Goal: Transaction & Acquisition: Purchase product/service

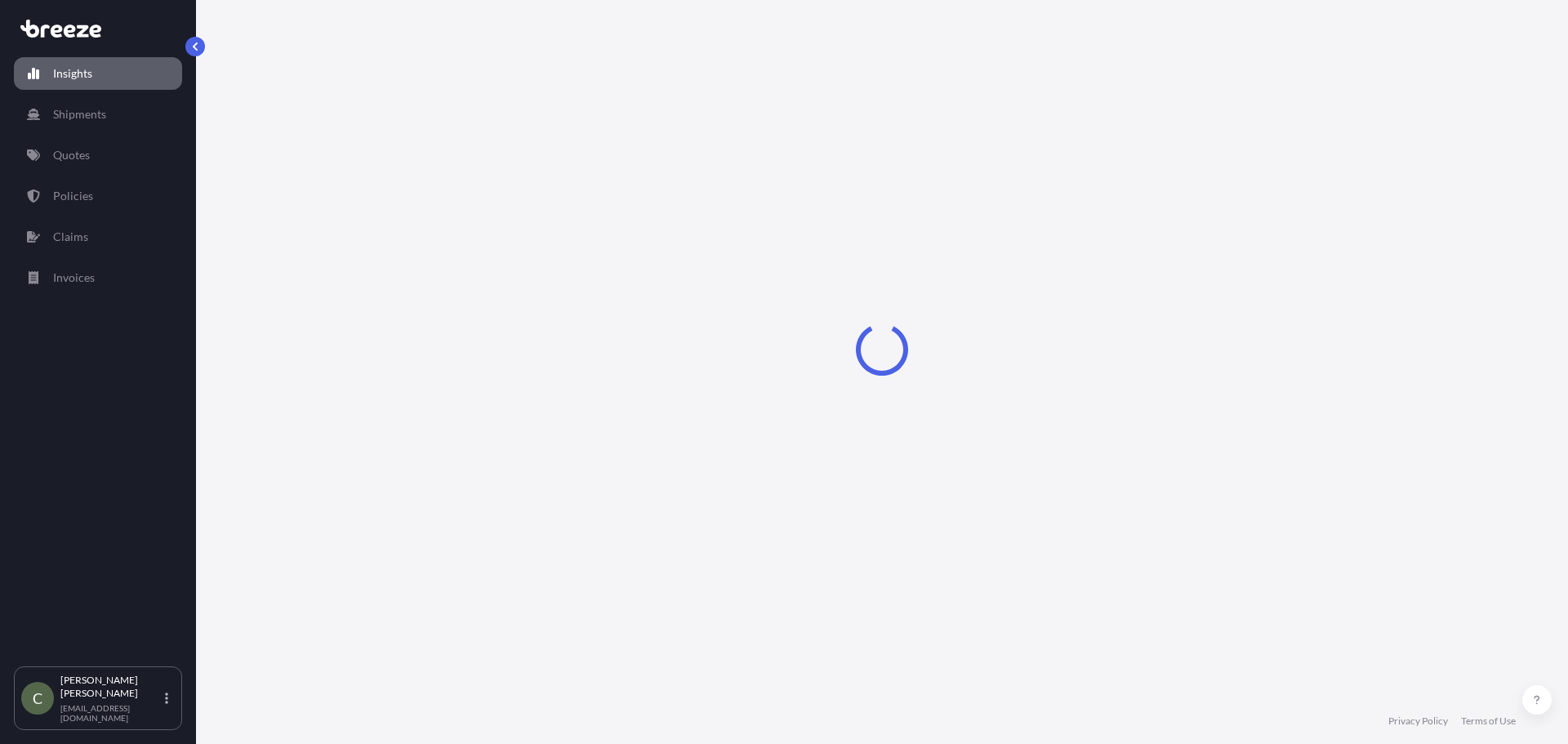
select select "2025"
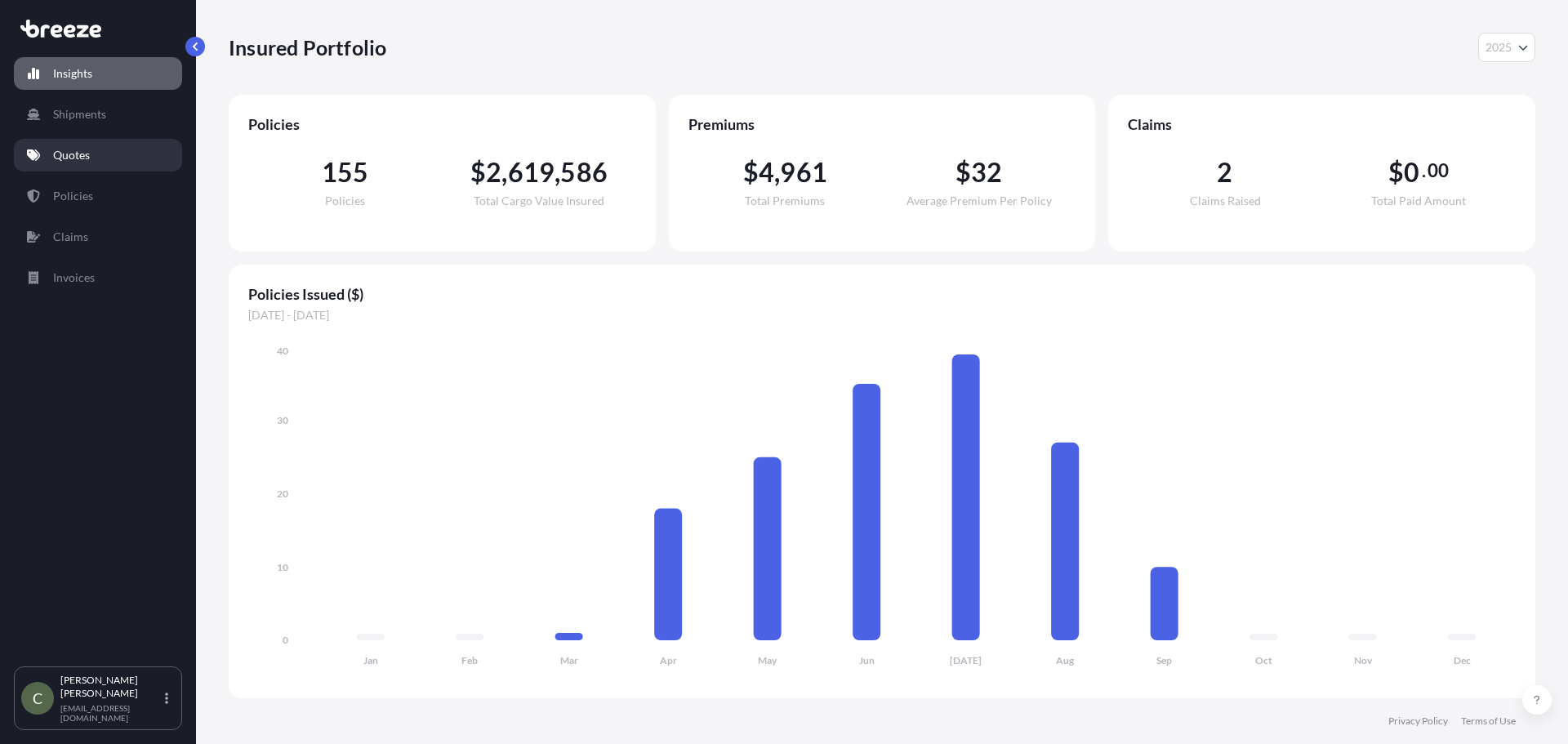
click at [78, 149] on p "Quotes" at bounding box center [71, 155] width 37 height 16
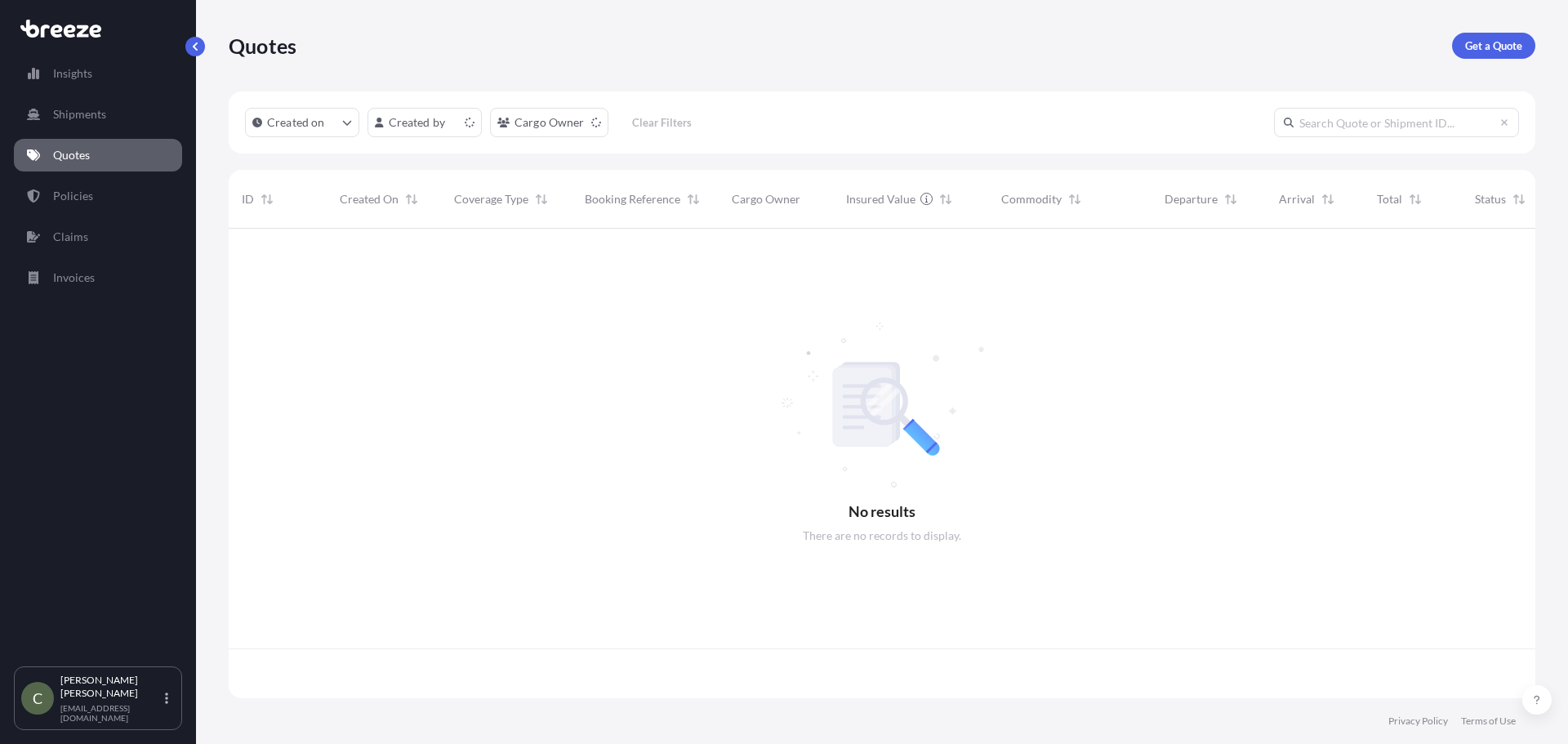
scroll to position [466, 1294]
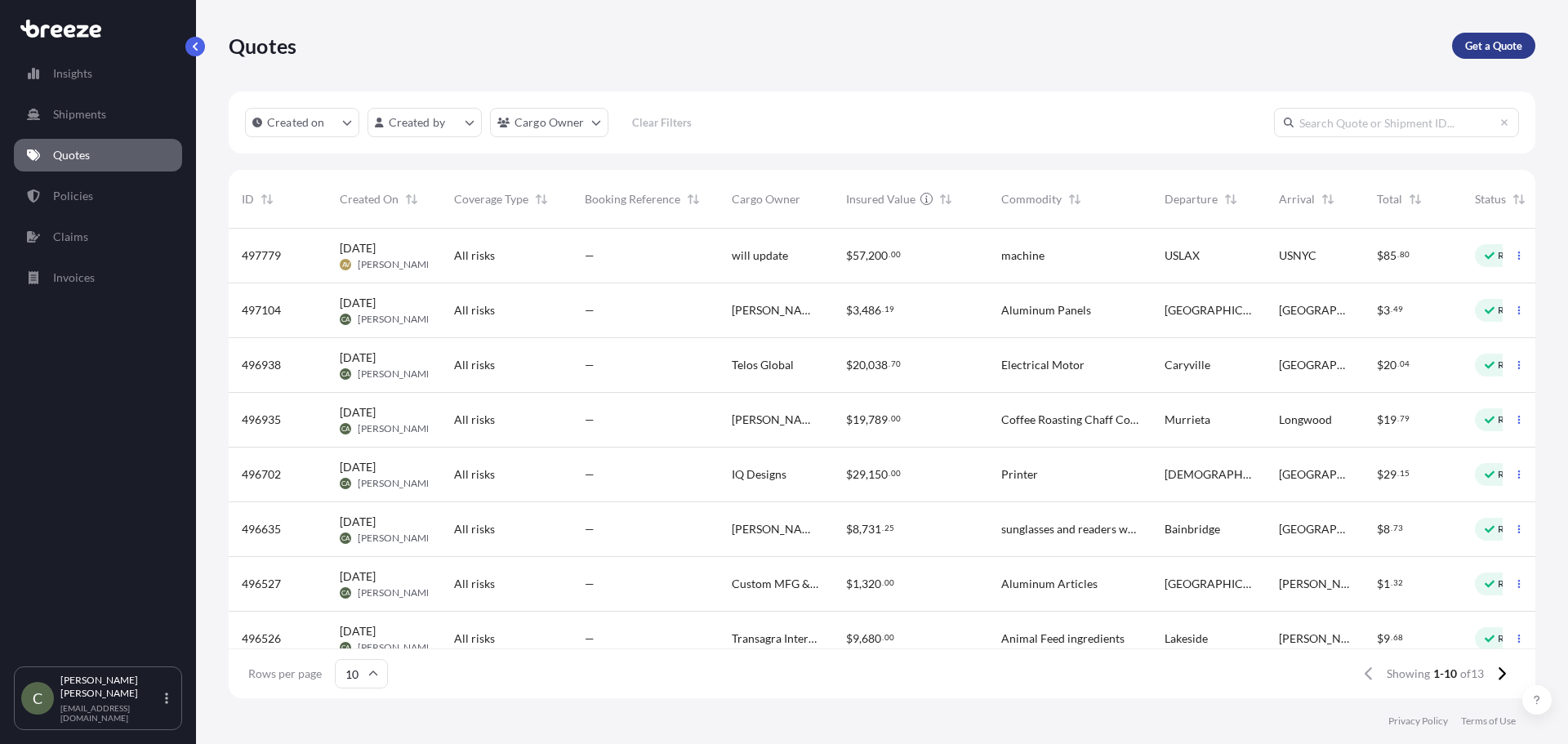
click at [1482, 48] on p "Get a Quote" at bounding box center [1493, 45] width 57 height 16
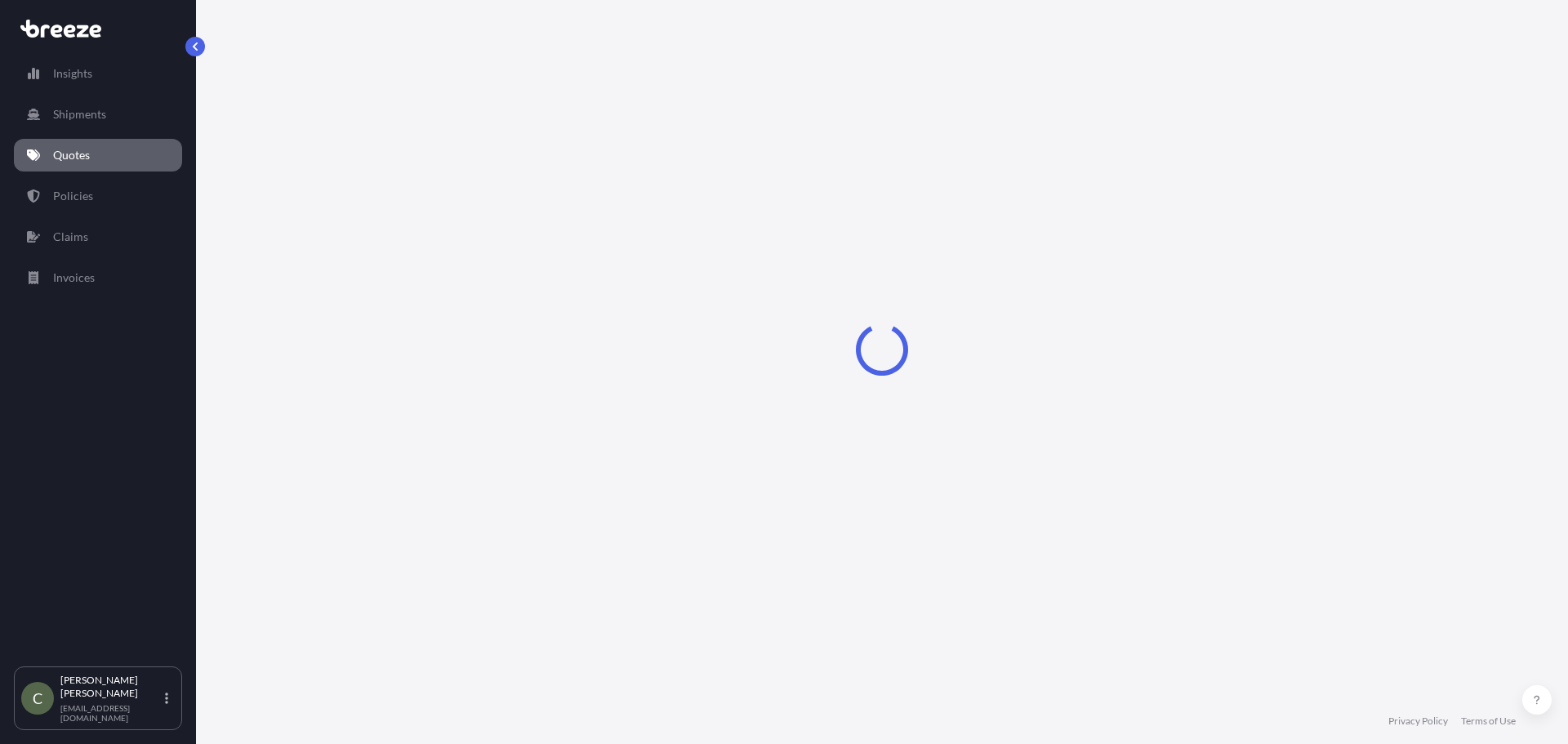
select select "Sea"
select select "1"
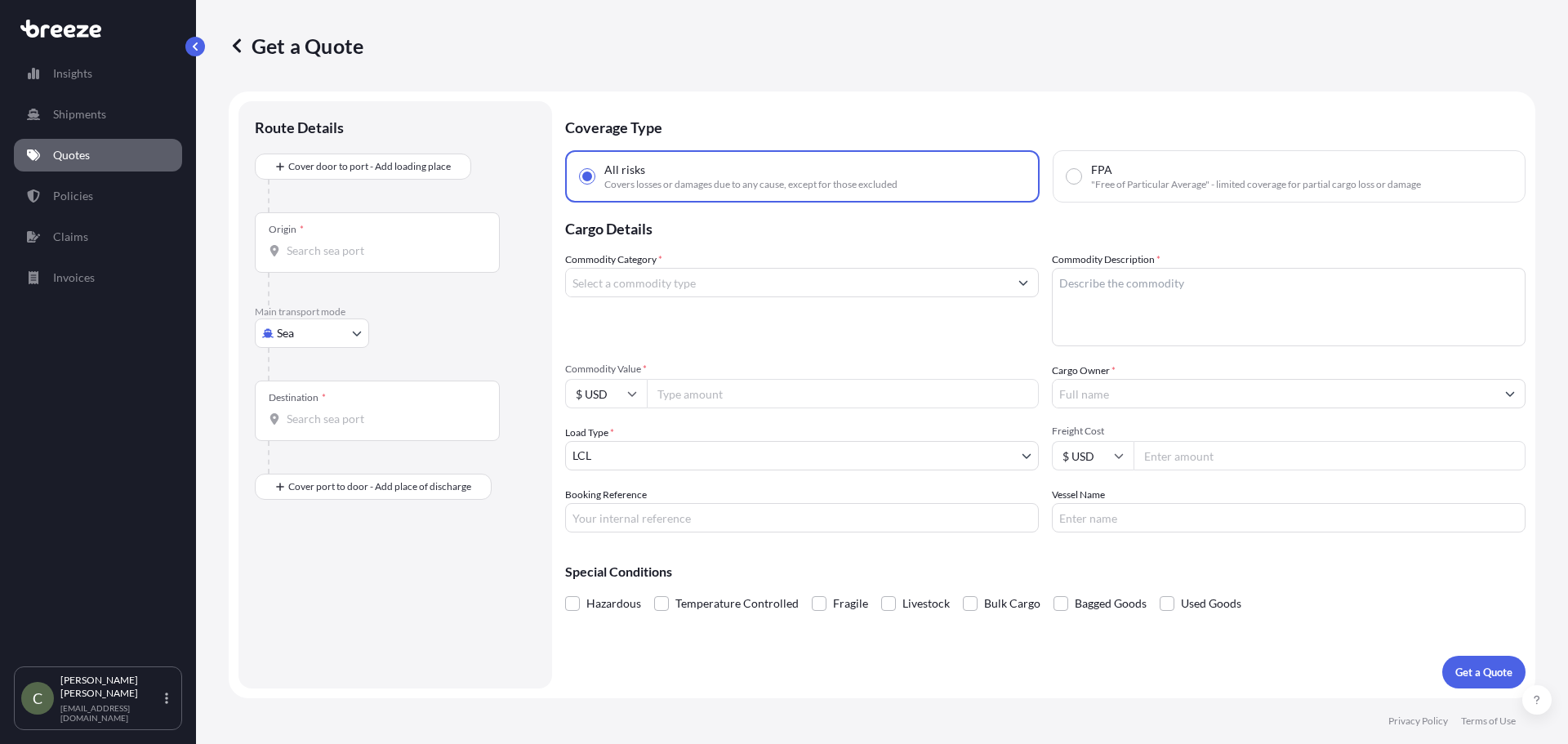
click at [352, 331] on body "Insights Shipments Quotes Policies Claims Invoices C [PERSON_NAME] [EMAIL_ADDRE…" at bounding box center [784, 372] width 1568 height 744
click at [318, 411] on div "Air" at bounding box center [312, 405] width 101 height 30
click at [350, 344] on body "Insights Shipments Quotes Policies Claims Invoices C [PERSON_NAME] [EMAIL_ADDRE…" at bounding box center [784, 372] width 1568 height 744
click at [308, 443] on span "Road" at bounding box center [299, 440] width 26 height 16
select select "Road"
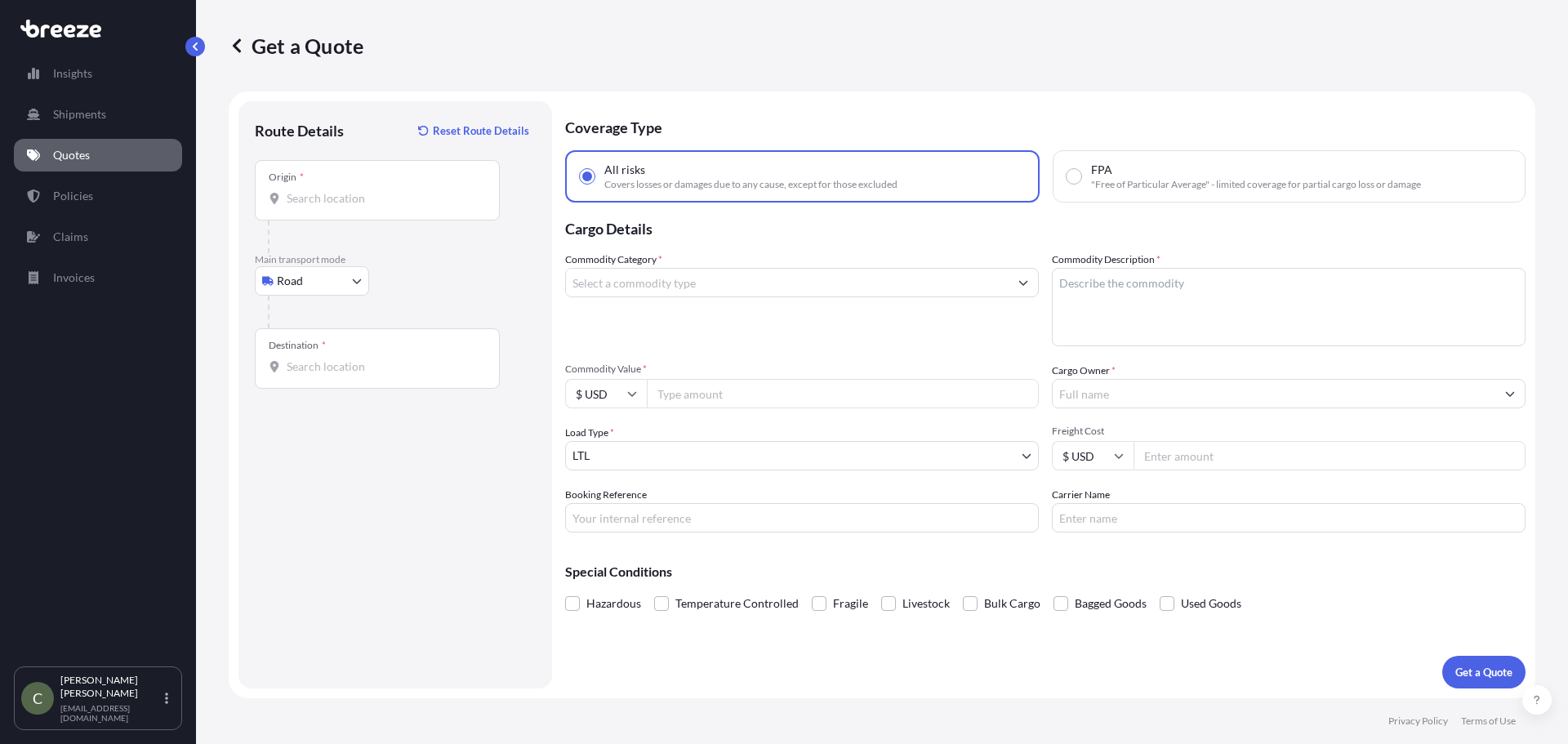
click at [300, 210] on div "Origin *" at bounding box center [377, 190] width 245 height 60
click at [300, 207] on input "Origin *" at bounding box center [383, 198] width 192 height 16
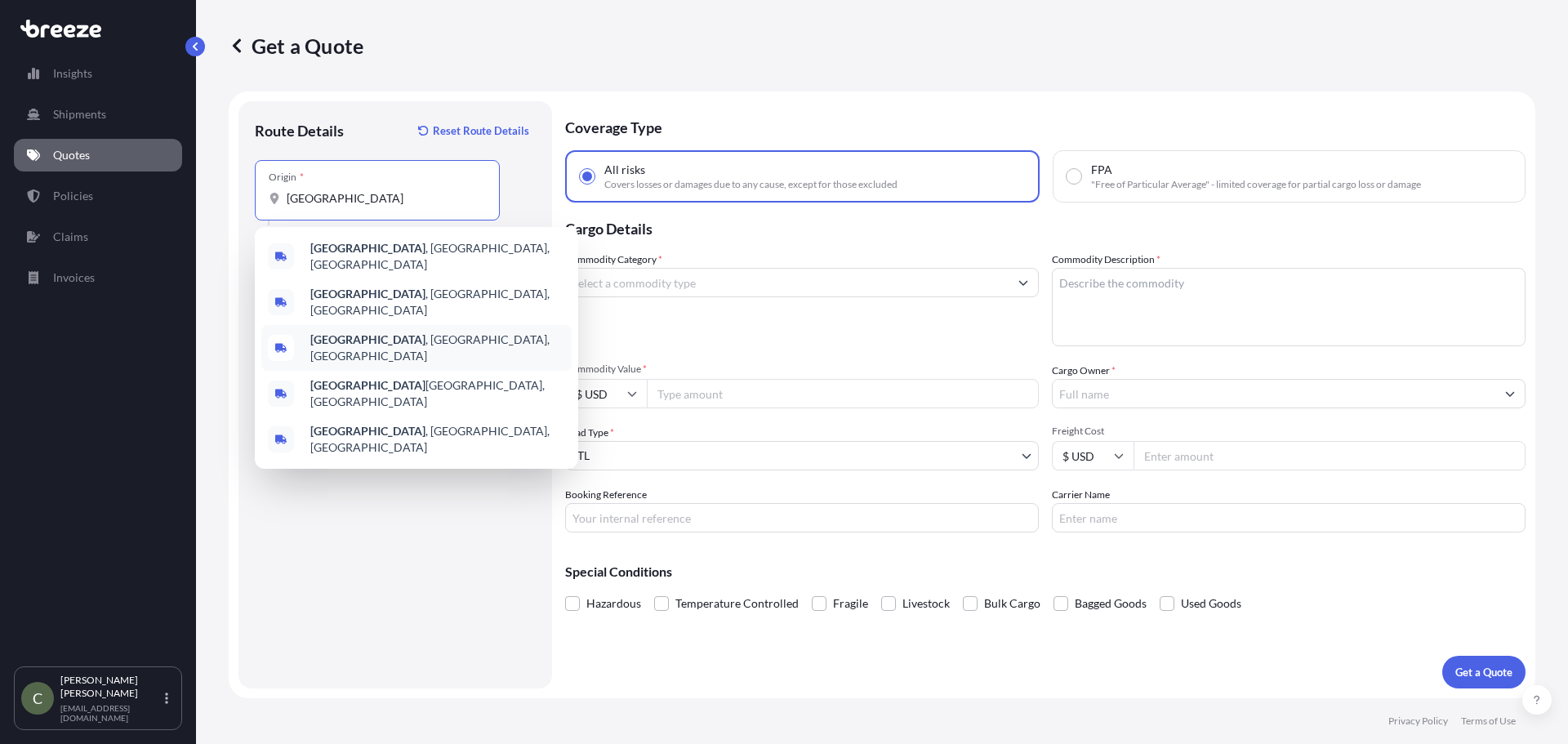
click at [332, 332] on b "[GEOGRAPHIC_DATA]" at bounding box center [368, 339] width 115 height 14
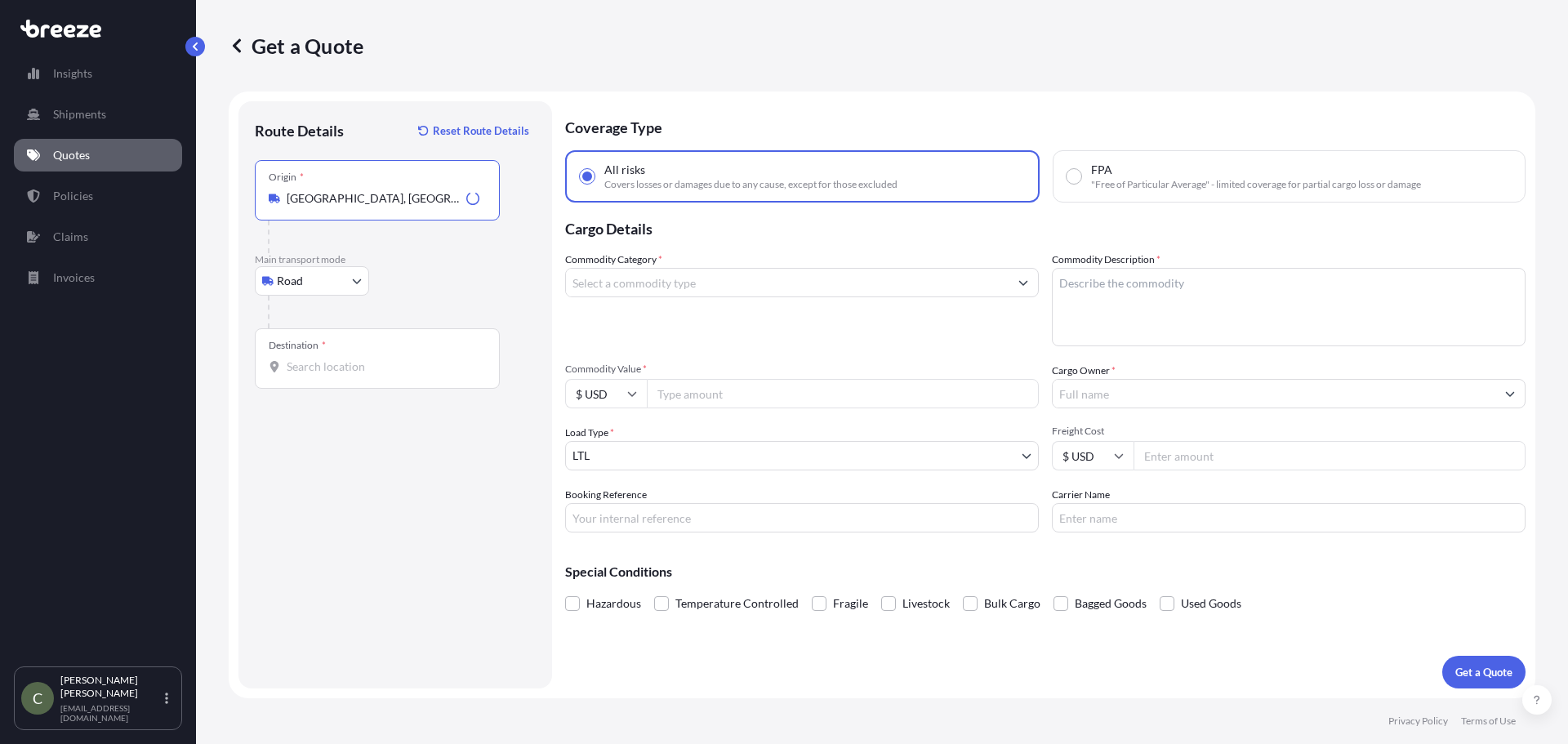
type input "[GEOGRAPHIC_DATA], [GEOGRAPHIC_DATA], [GEOGRAPHIC_DATA]"
click at [327, 363] on input "Destination *" at bounding box center [383, 366] width 192 height 16
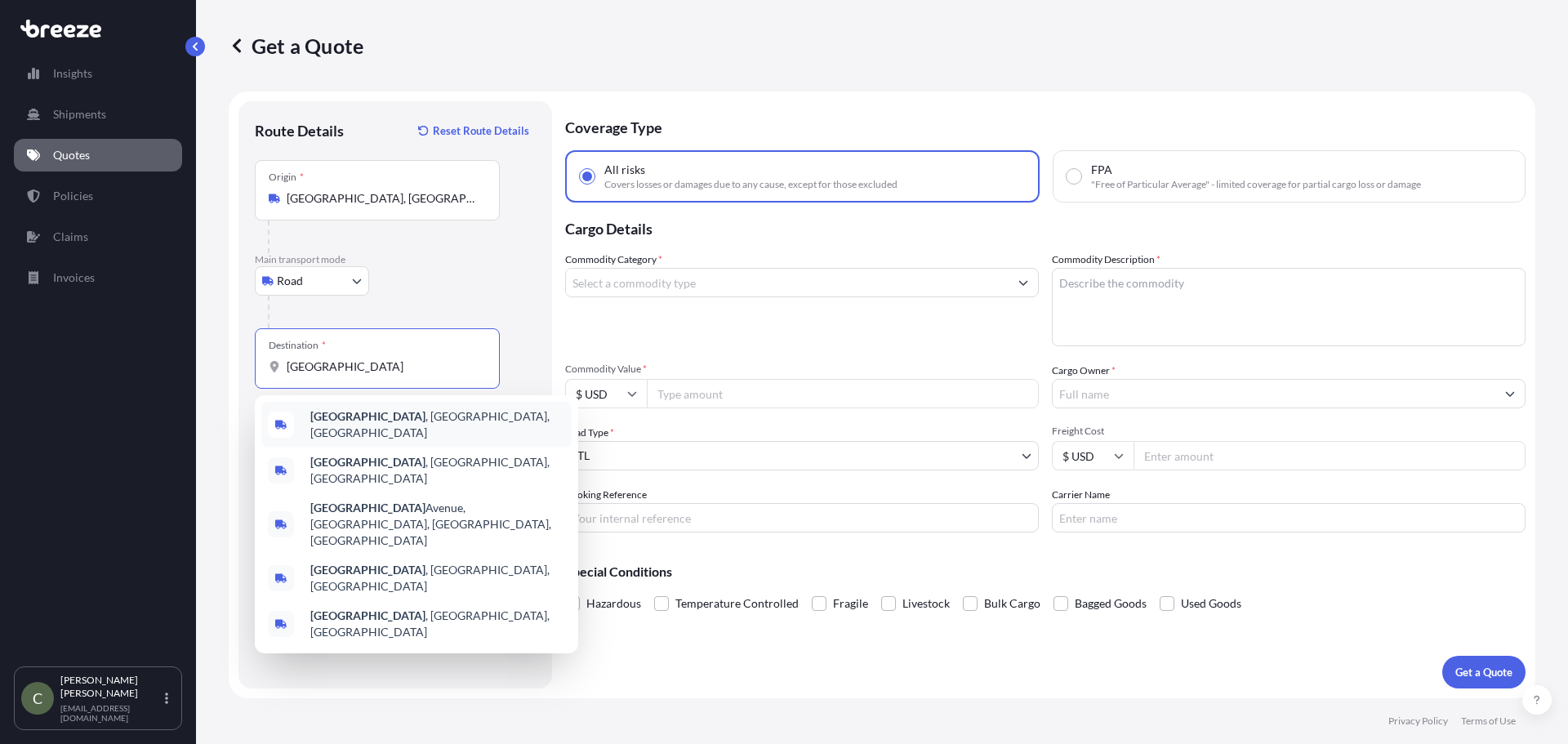
click at [363, 414] on b "[GEOGRAPHIC_DATA]" at bounding box center [368, 416] width 115 height 14
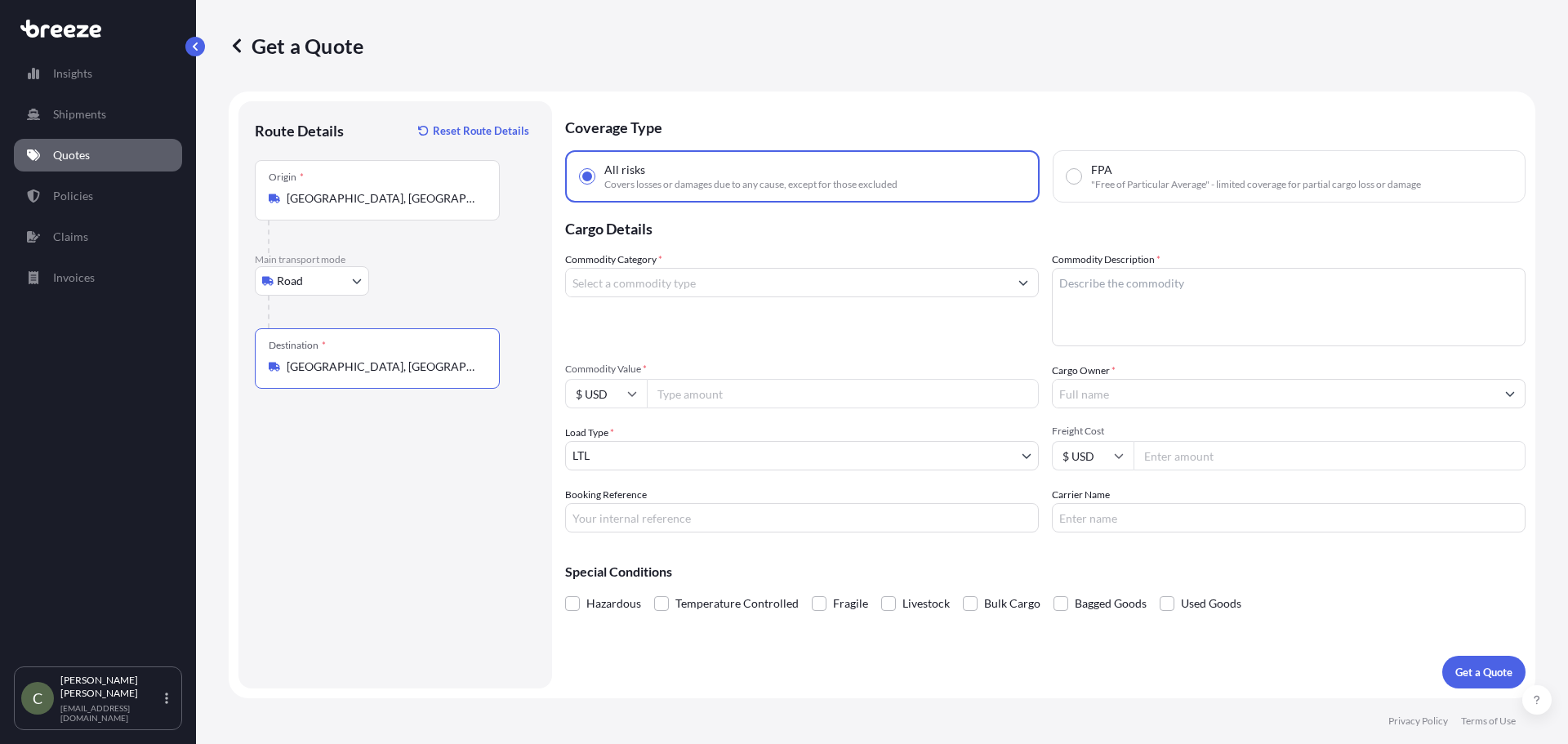
type input "[GEOGRAPHIC_DATA], [GEOGRAPHIC_DATA], [GEOGRAPHIC_DATA]"
click at [684, 291] on input "Commodity Category *" at bounding box center [787, 283] width 443 height 30
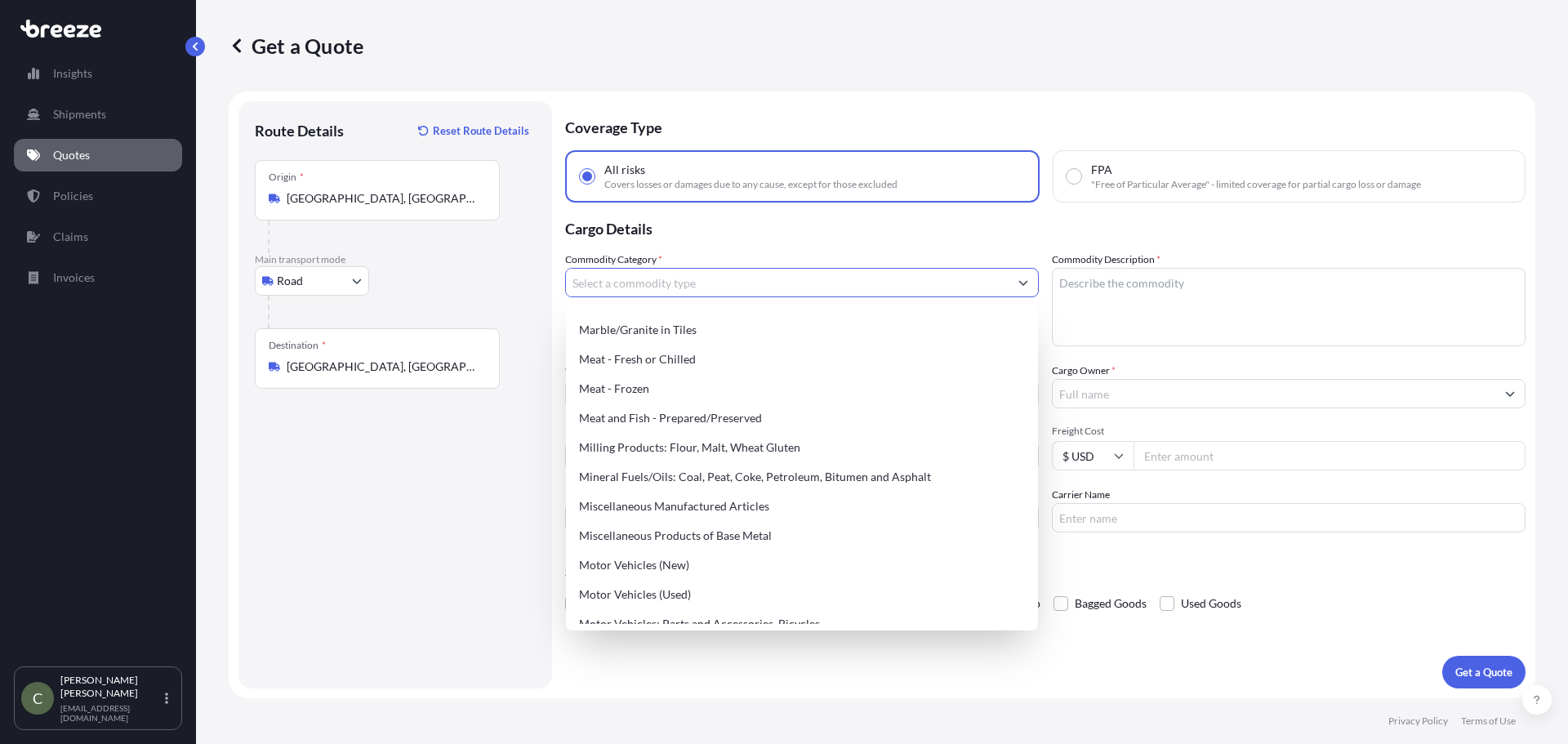
scroll to position [2183, 0]
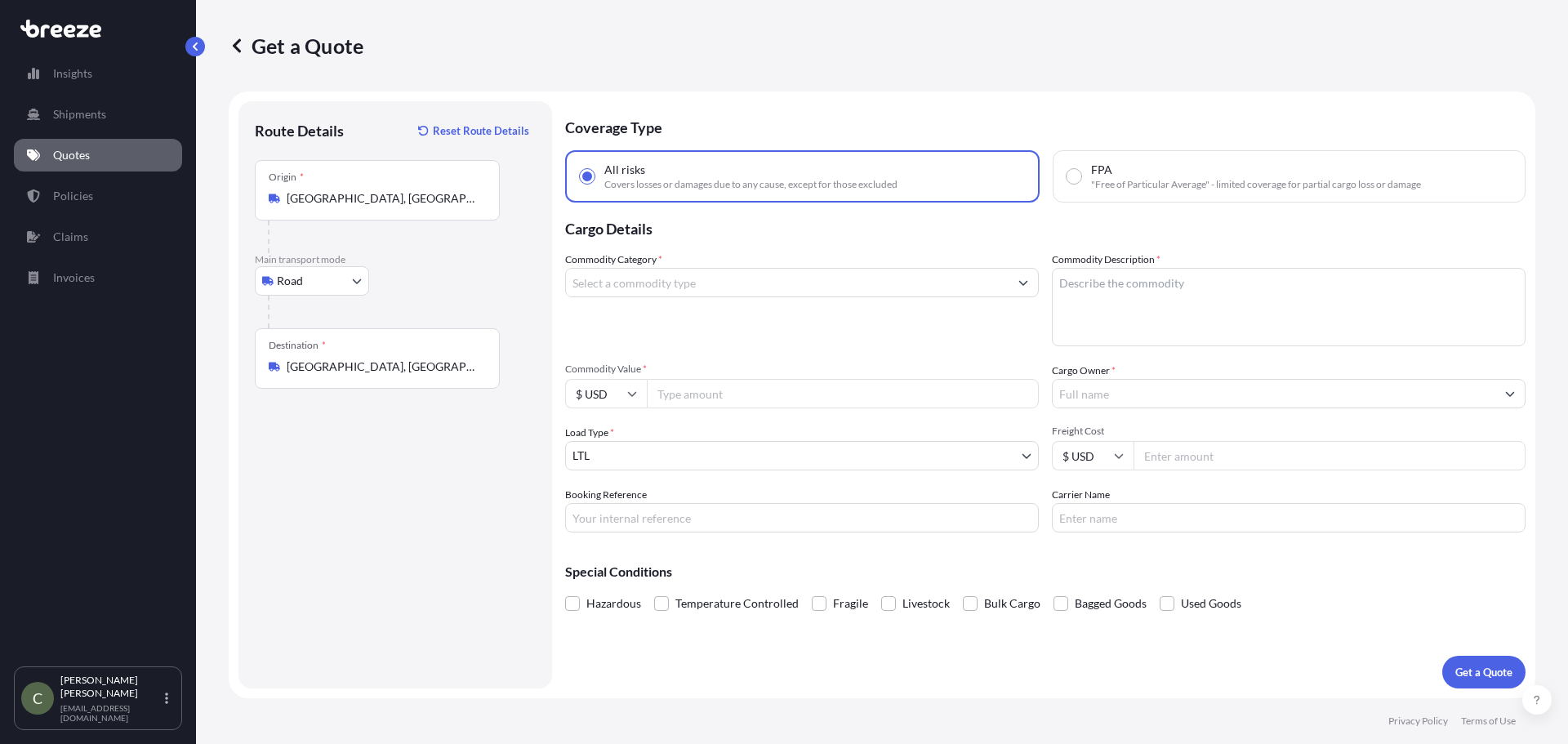
click at [985, 283] on input "Commodity Category *" at bounding box center [787, 283] width 443 height 30
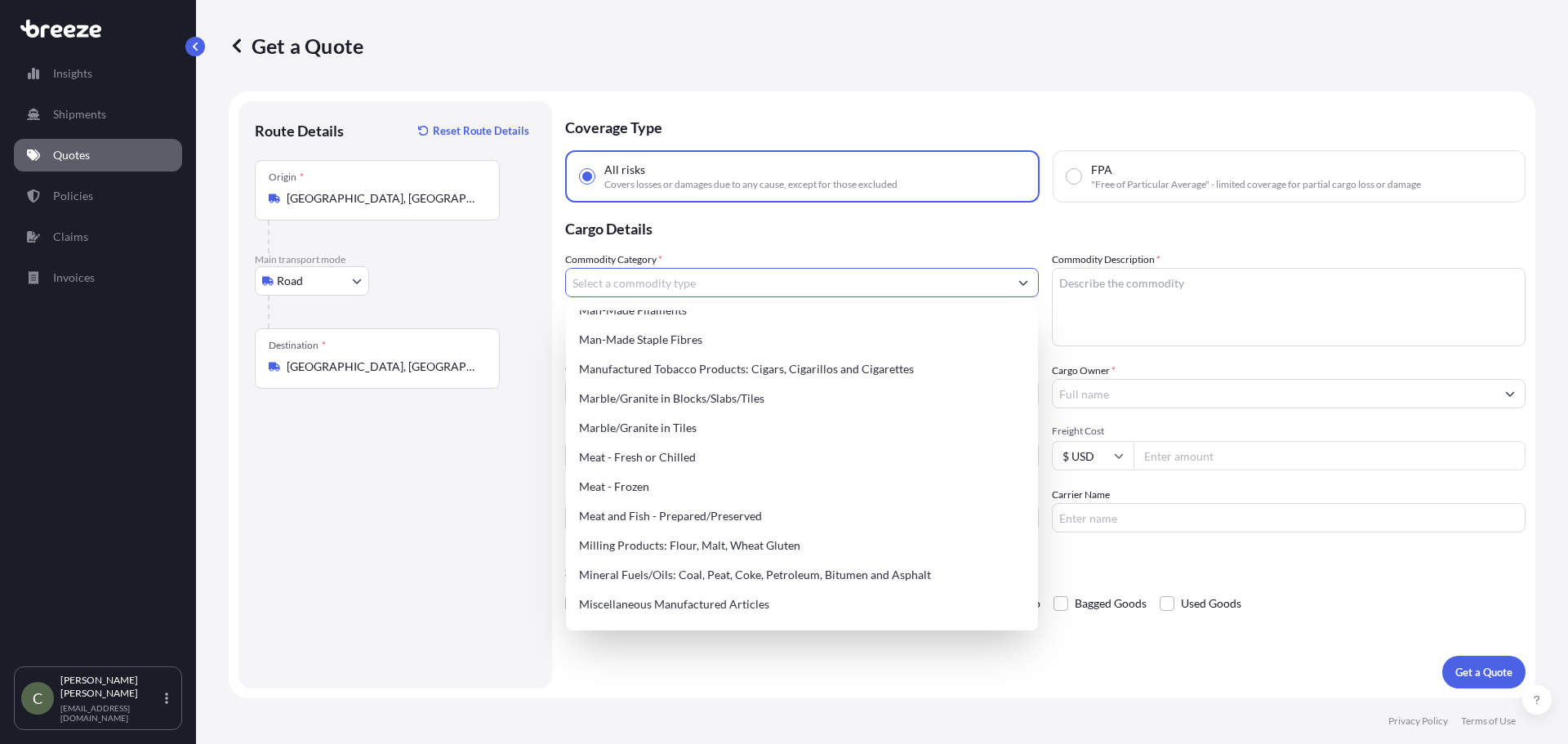
scroll to position [2171, 0]
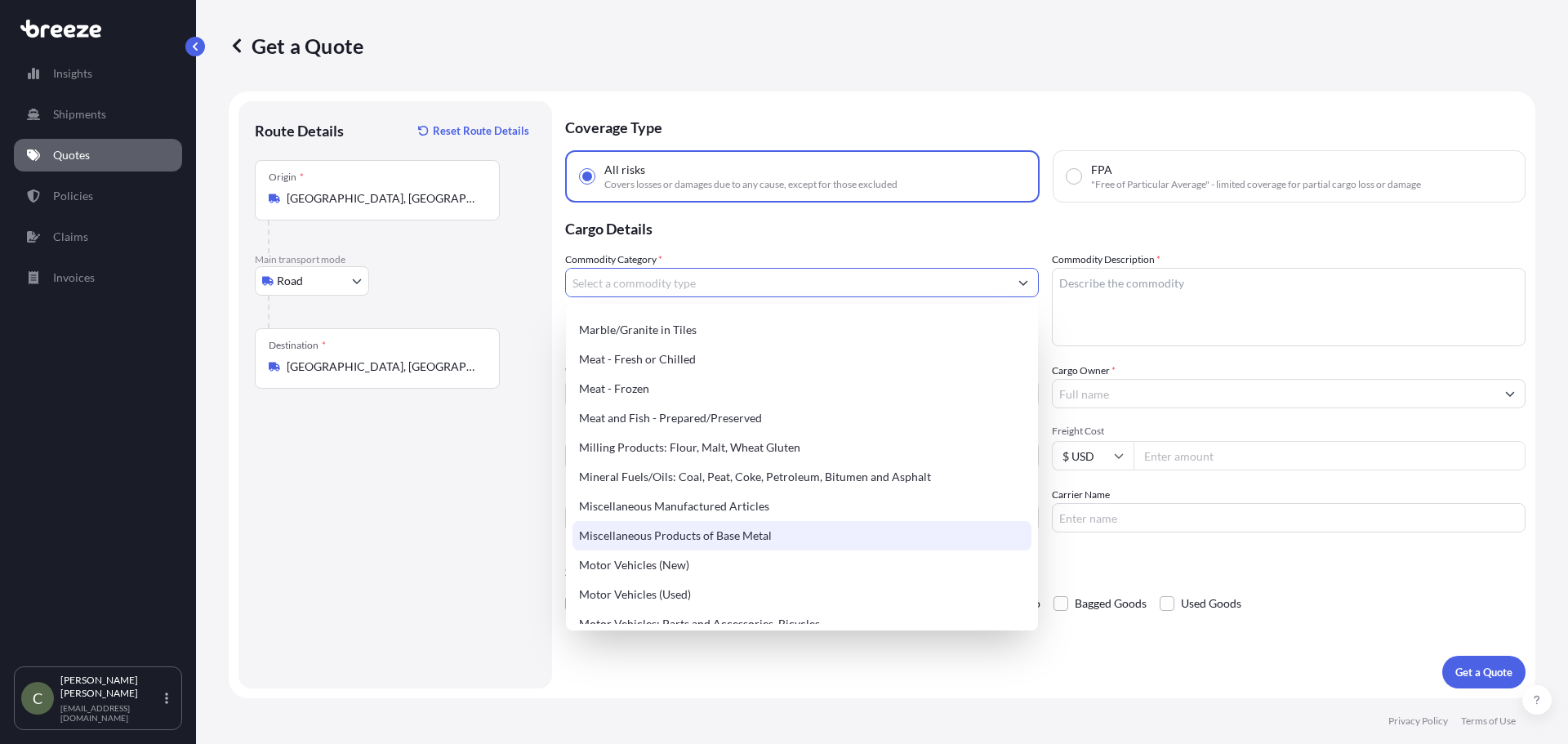
click at [752, 529] on div "Miscellaneous Products of Base Metal" at bounding box center [801, 535] width 459 height 30
type input "Miscellaneous Products of Base Metal"
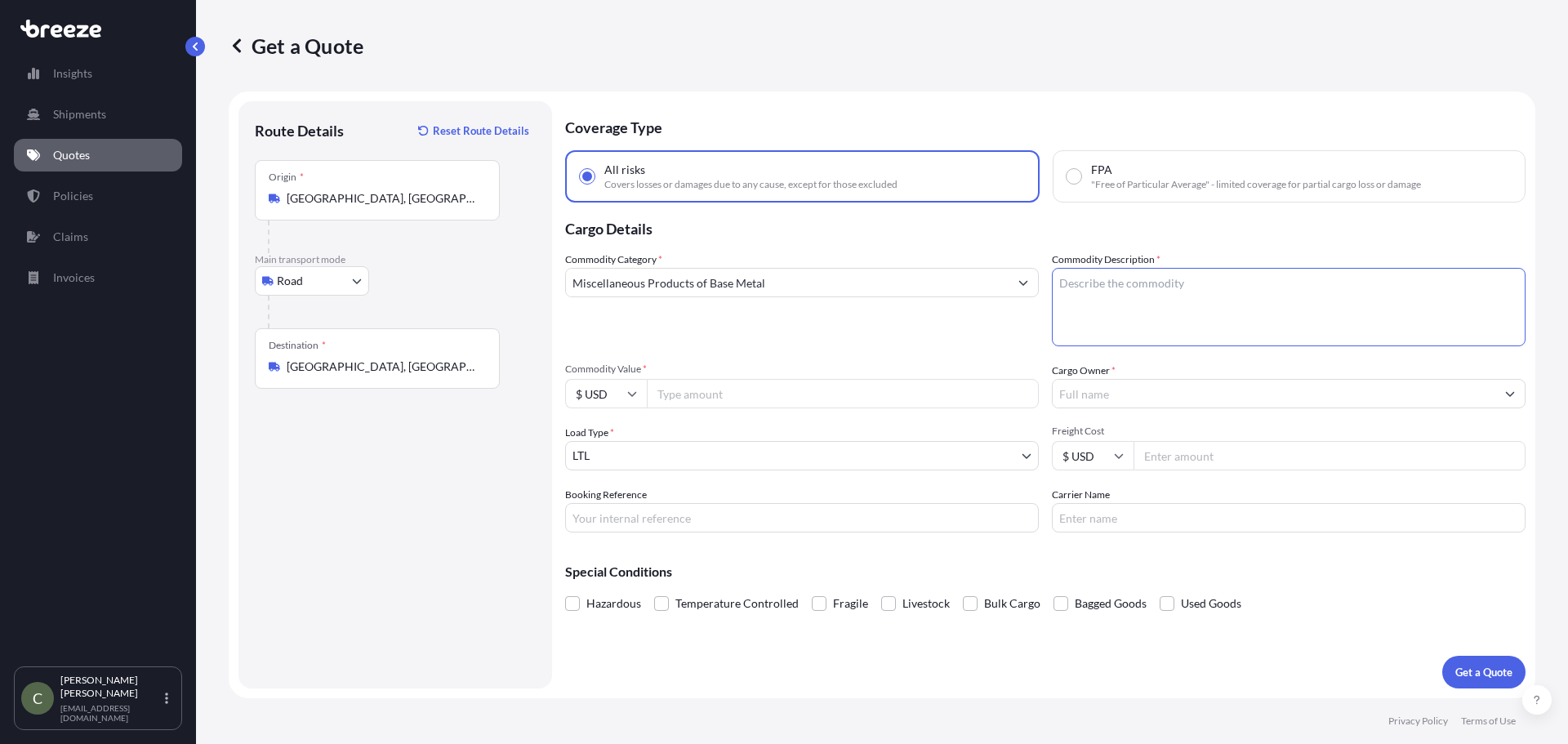
click at [1111, 307] on textarea "Commodity Description *" at bounding box center [1289, 307] width 473 height 78
type textarea "Window frame"
click at [858, 281] on input "Miscellaneous Products of Base Metal" at bounding box center [787, 283] width 443 height 30
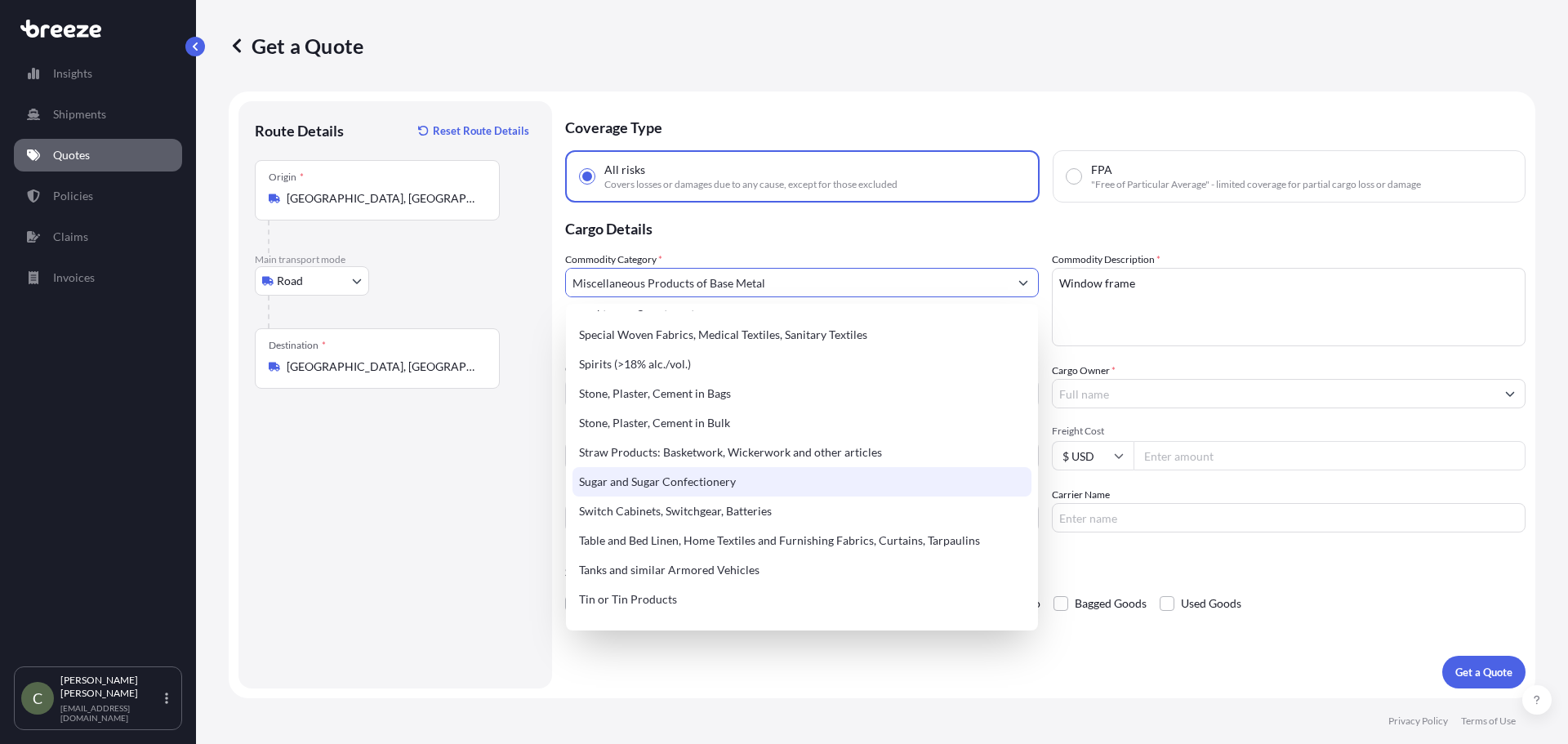
scroll to position [3949, 0]
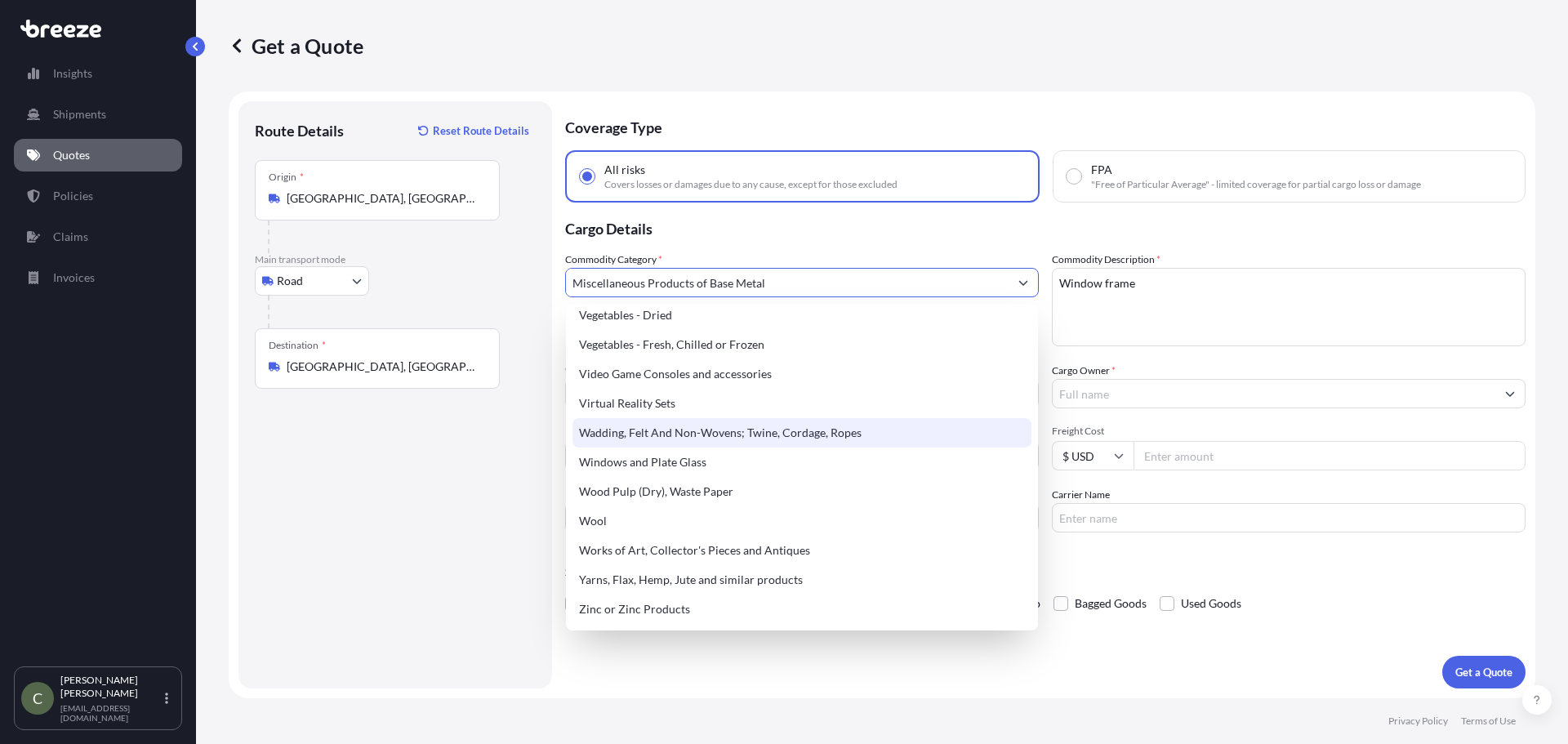
click at [1135, 364] on div "Cargo Owner *" at bounding box center [1289, 386] width 473 height 46
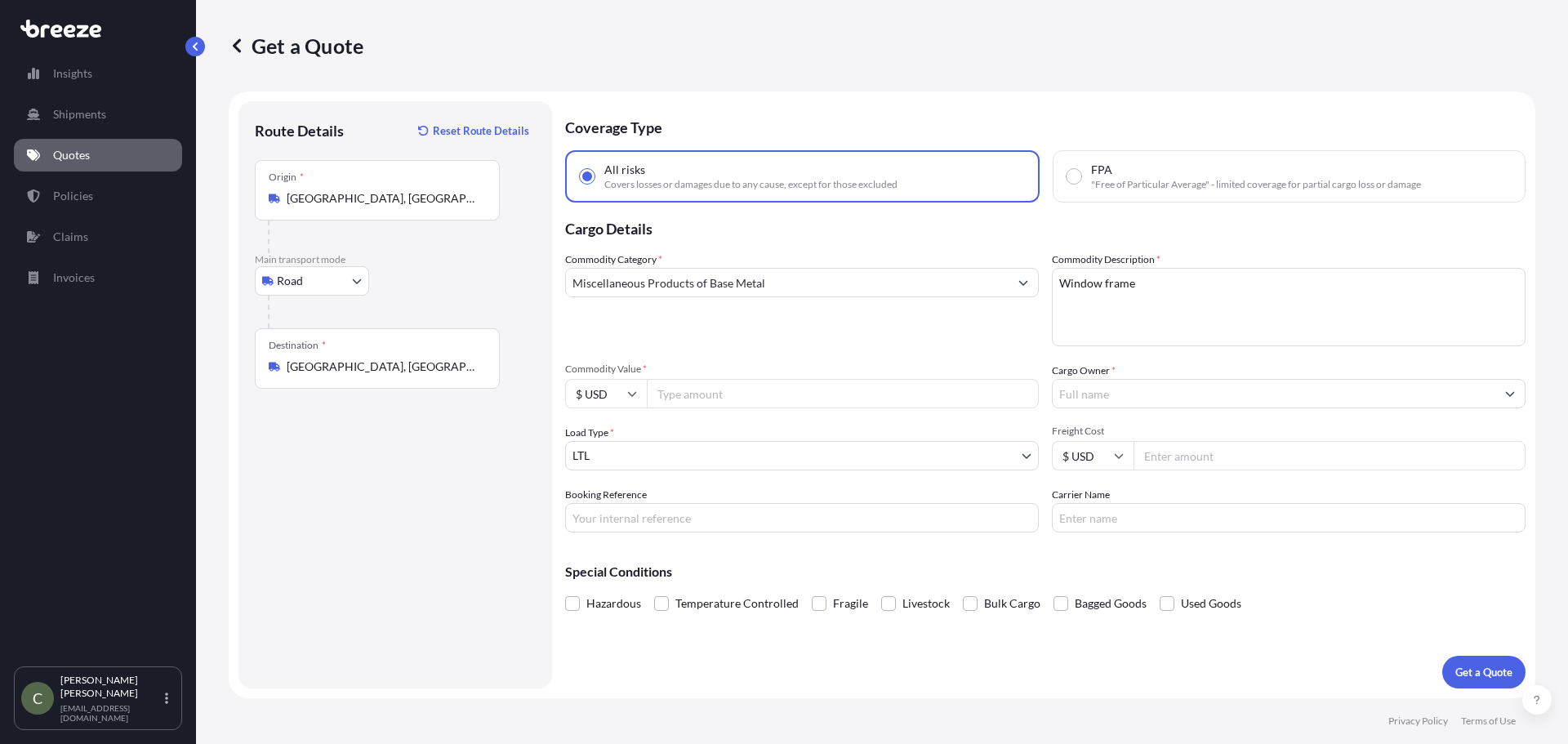
click at [820, 388] on input "Commodity Value *" at bounding box center [843, 393] width 392 height 30
type input "3000"
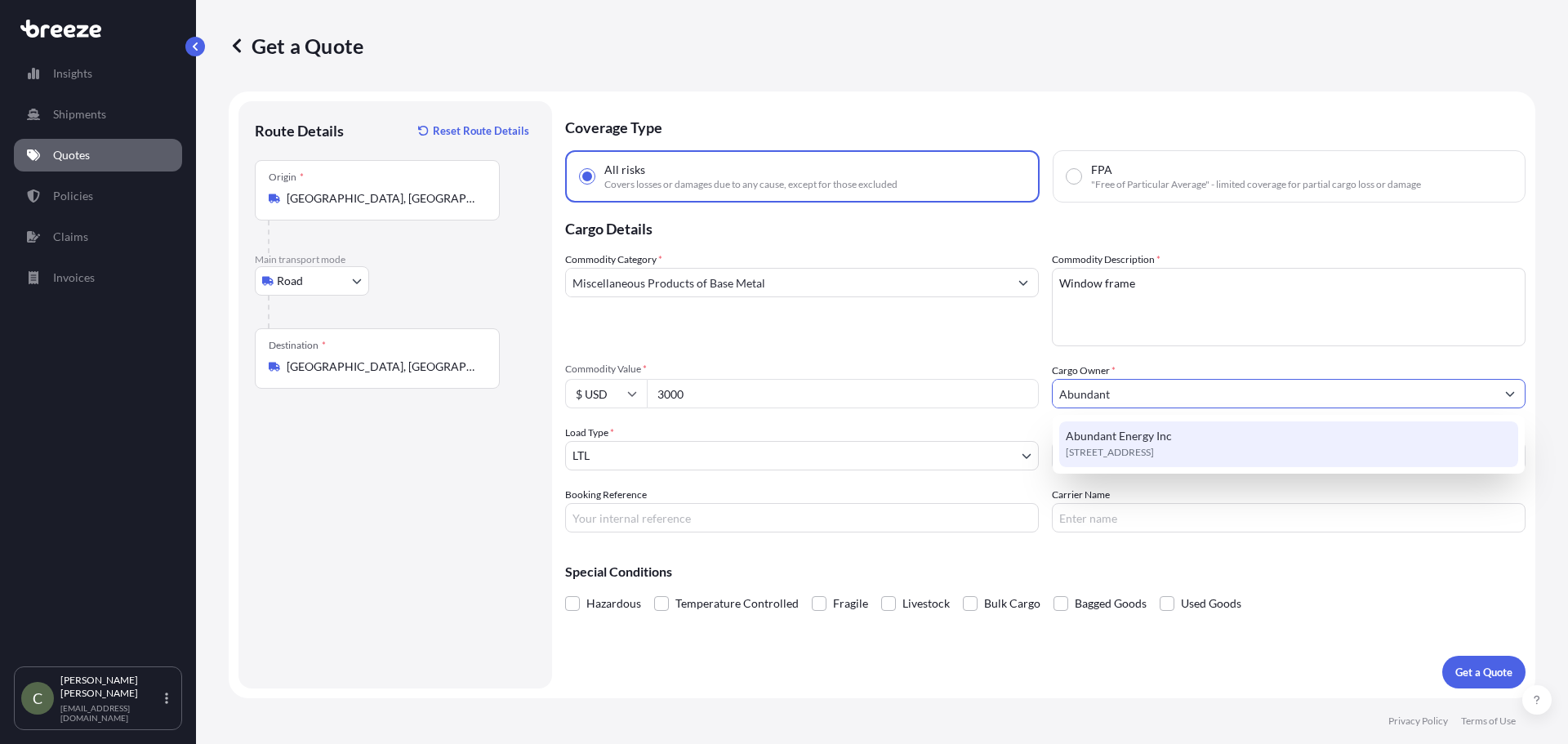
click at [1091, 450] on span "[STREET_ADDRESS]" at bounding box center [1110, 452] width 89 height 16
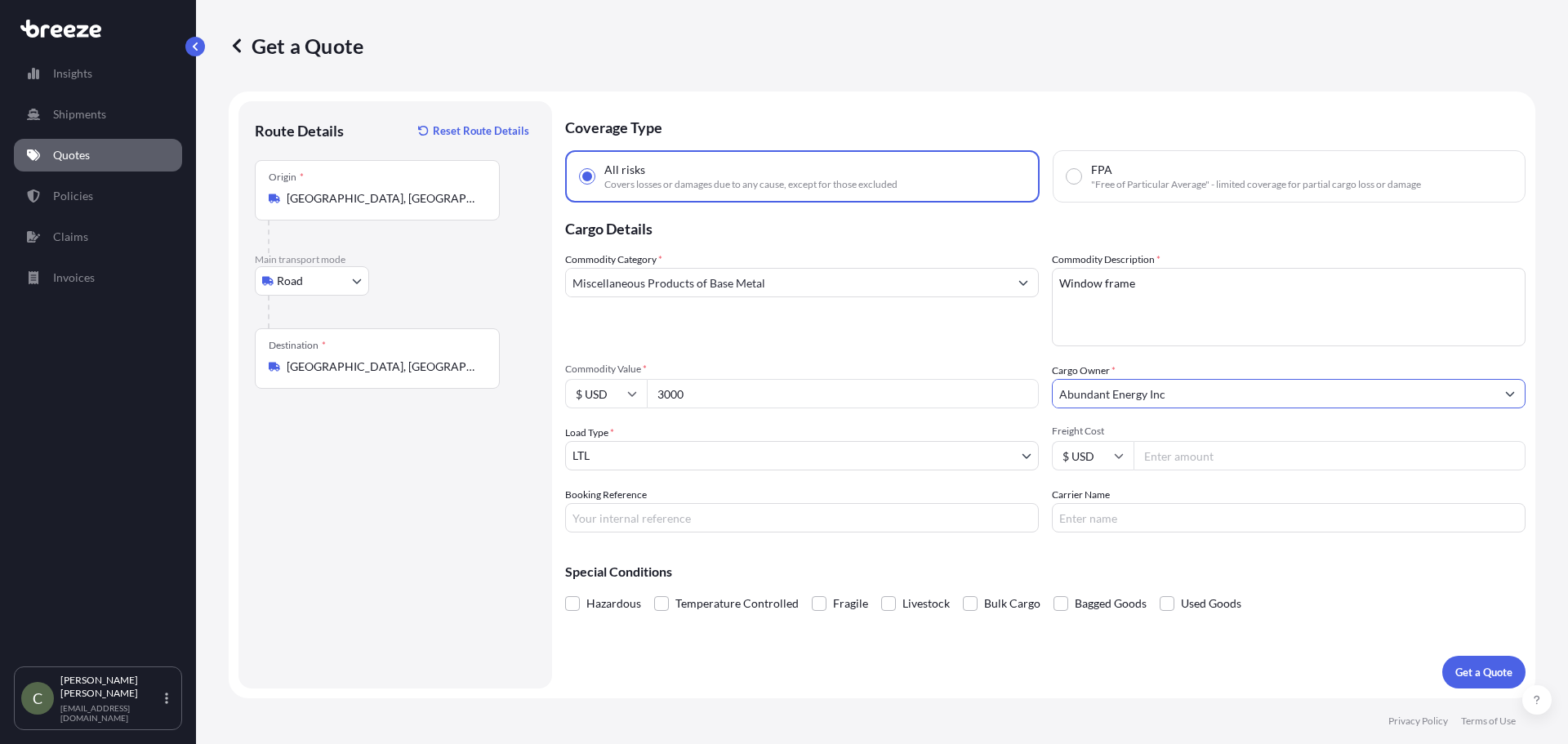
type input "Abundant Energy Inc"
click at [1202, 460] on input "Freight Cost" at bounding box center [1329, 455] width 392 height 30
click at [1193, 455] on input "Freight Cost" at bounding box center [1329, 455] width 392 height 30
type input "865.42"
click at [1264, 563] on div "Special Conditions Hazardous Temperature Controlled Fragile Livestock Bulk Carg…" at bounding box center [1045, 581] width 960 height 70
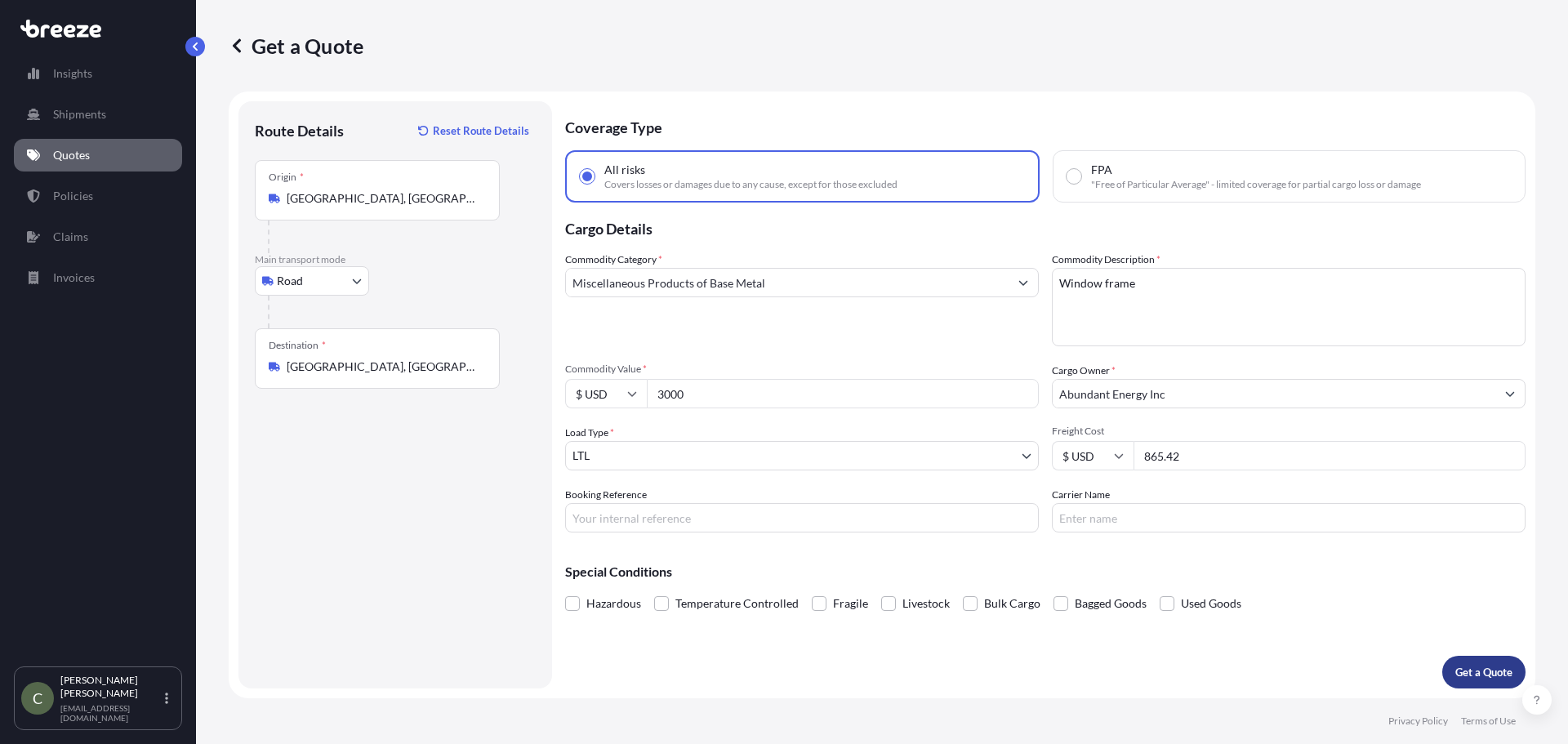
click at [1452, 668] on button "Get a Quote" at bounding box center [1484, 672] width 83 height 32
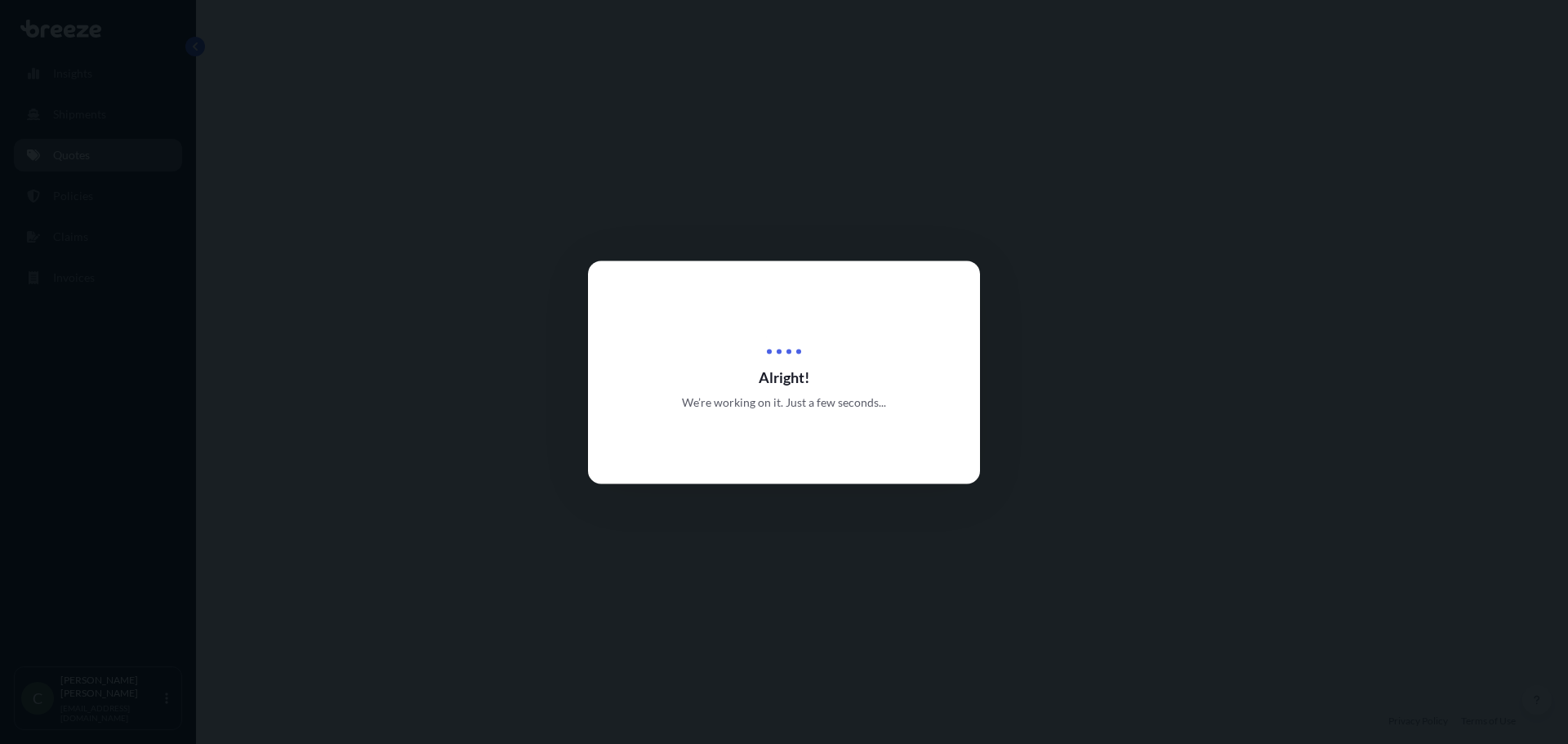
select select "Road"
select select "1"
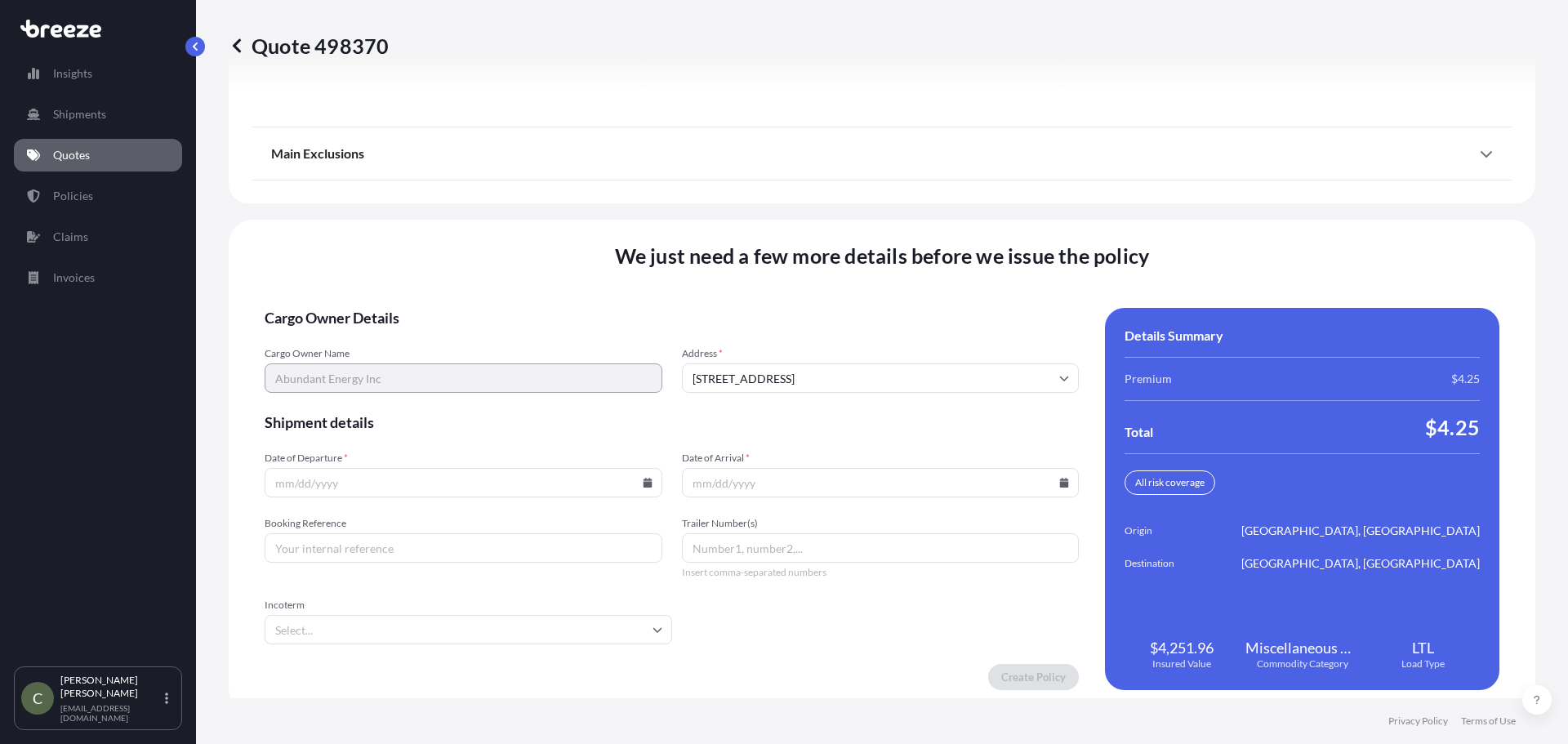
scroll to position [2108, 0]
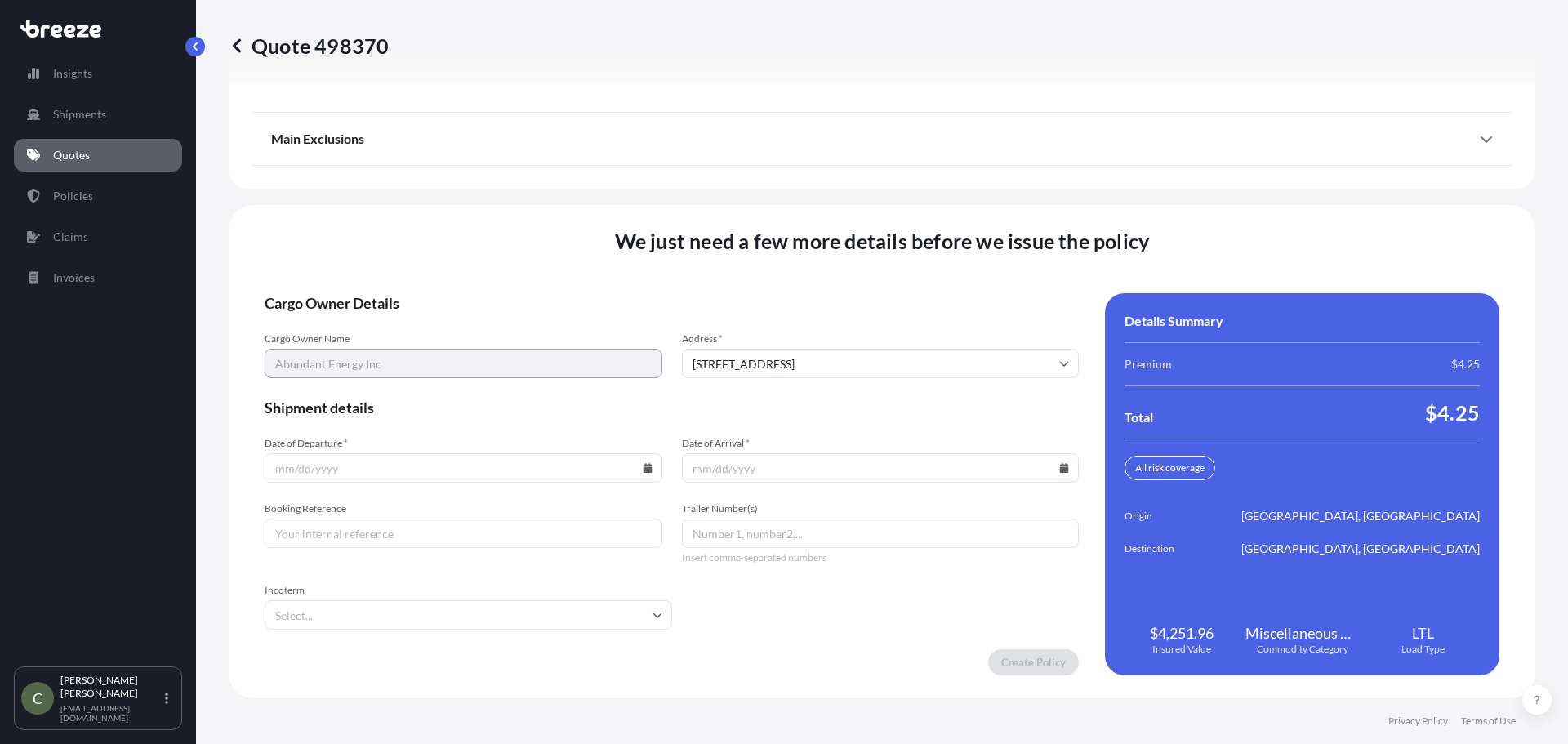
click at [643, 467] on icon at bounding box center [647, 468] width 9 height 10
click at [353, 290] on button "8" at bounding box center [346, 291] width 26 height 26
type input "[DATE]"
click at [1060, 470] on icon at bounding box center [1064, 468] width 9 height 10
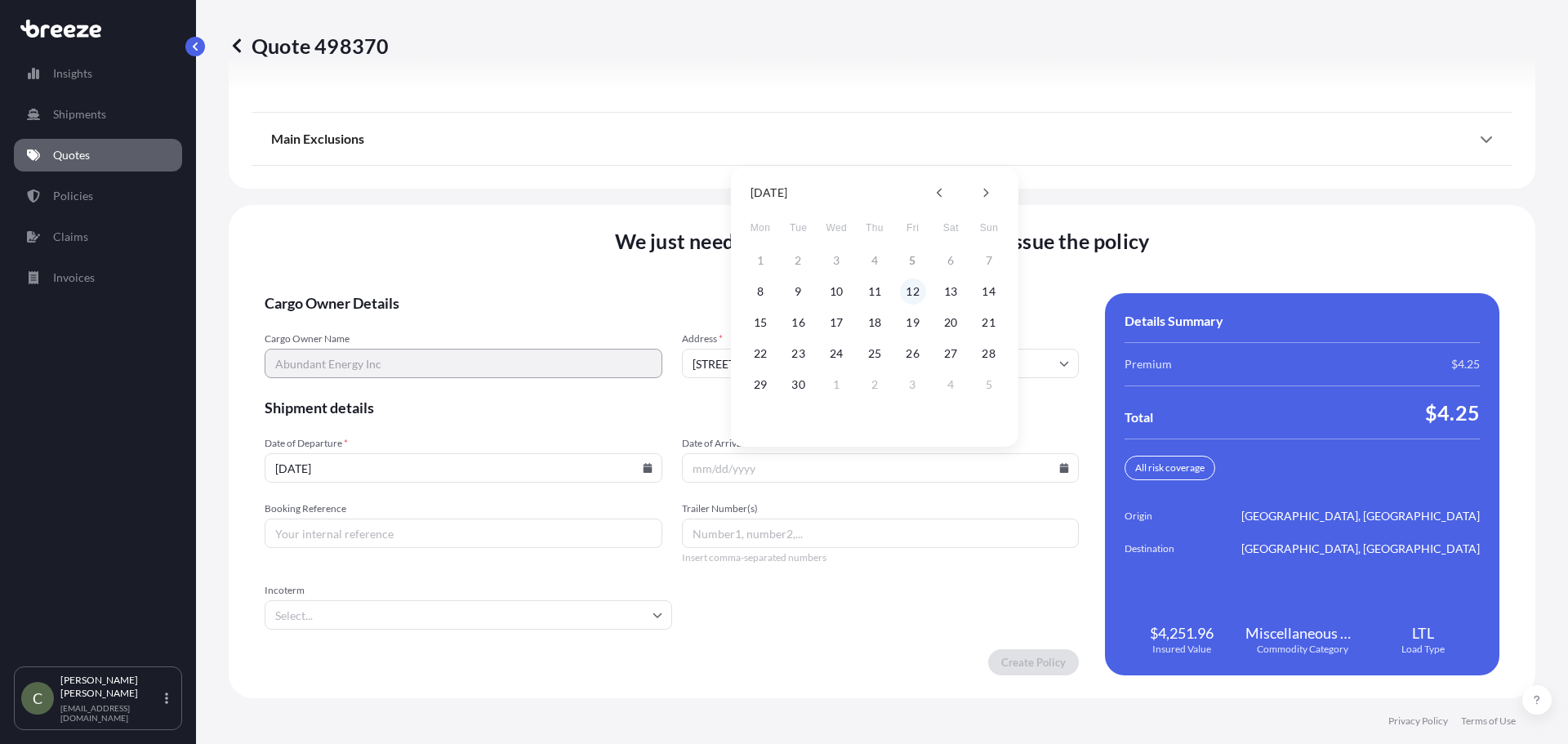
click at [913, 296] on button "12" at bounding box center [913, 291] width 26 height 26
type input "[DATE]"
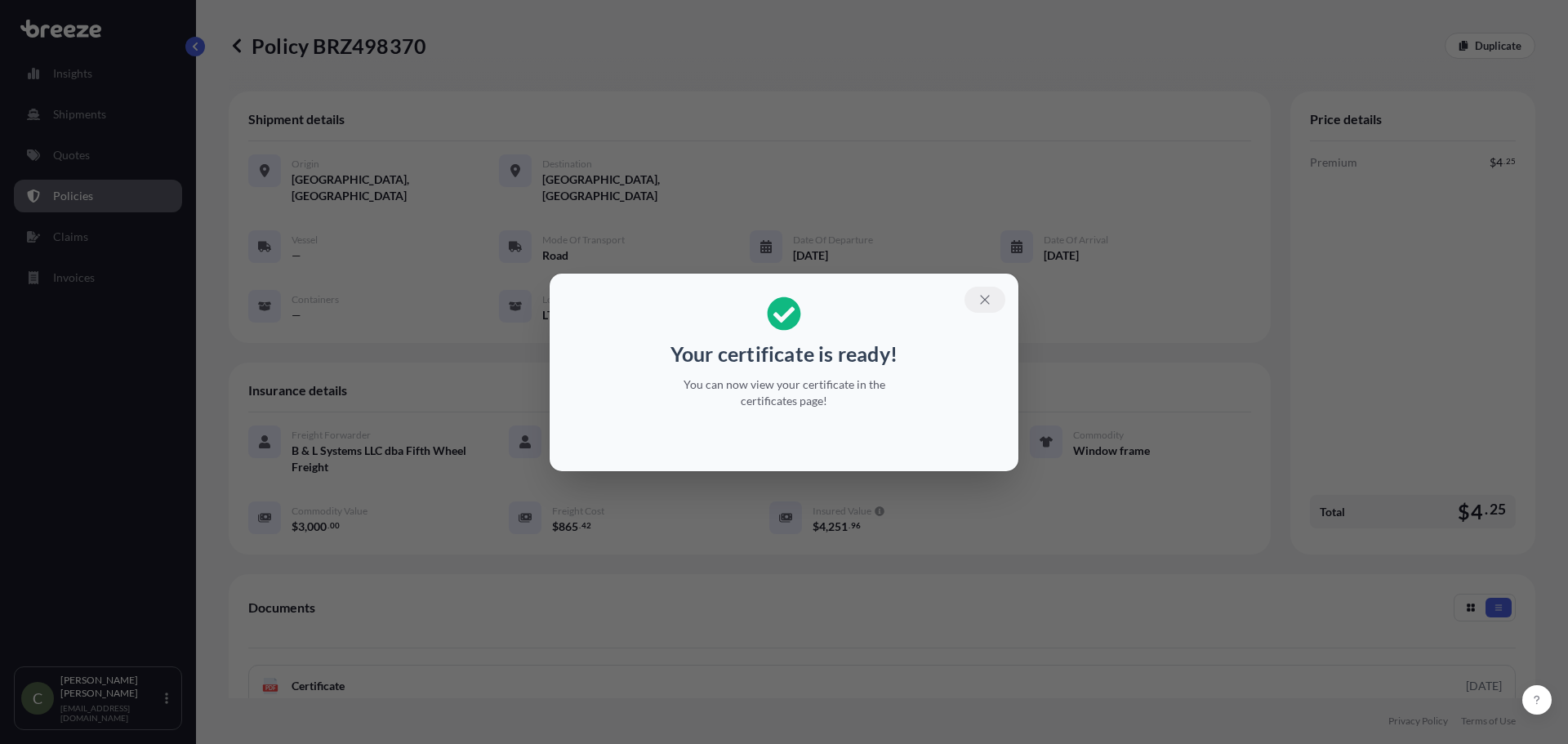
click at [987, 306] on icon "button" at bounding box center [984, 299] width 14 height 14
